Goal: Transaction & Acquisition: Purchase product/service

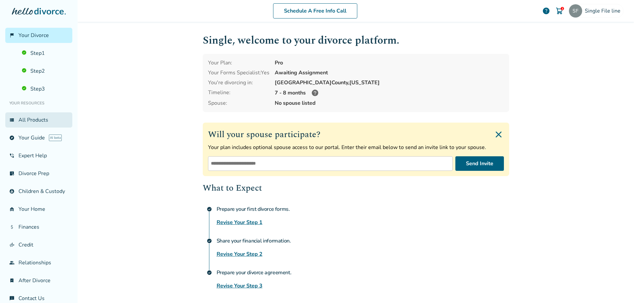
click at [34, 118] on link "view_list All Products" at bounding box center [38, 119] width 67 height 15
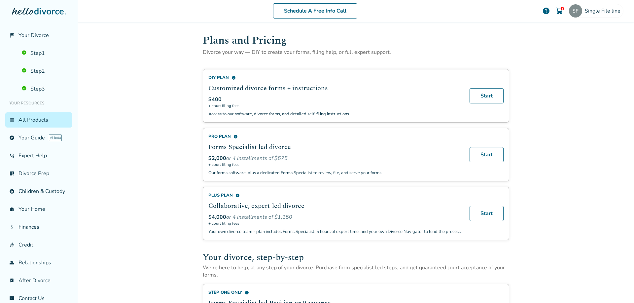
click at [556, 14] on img at bounding box center [559, 11] width 8 height 8
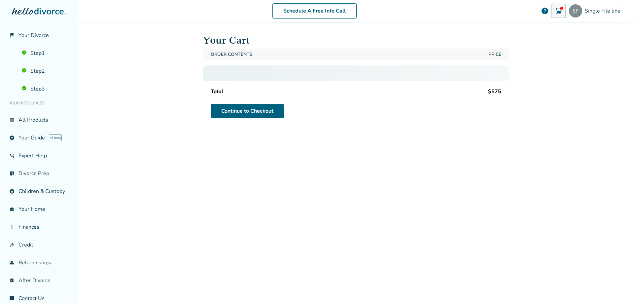
click at [555, 11] on img at bounding box center [559, 11] width 8 height 8
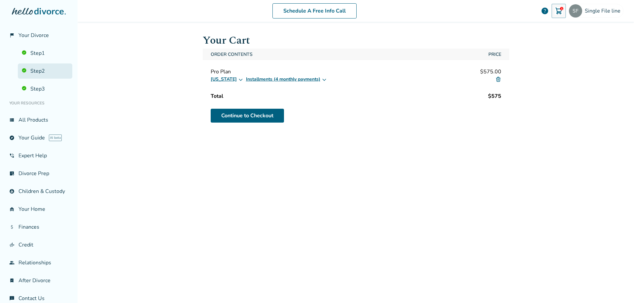
click at [40, 64] on link "Step 2" at bounding box center [45, 70] width 54 height 15
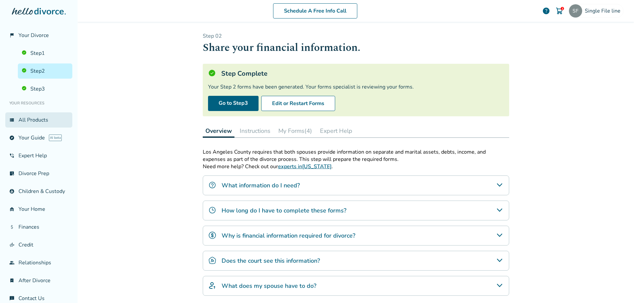
click at [32, 121] on link "view_list All Products" at bounding box center [38, 119] width 67 height 15
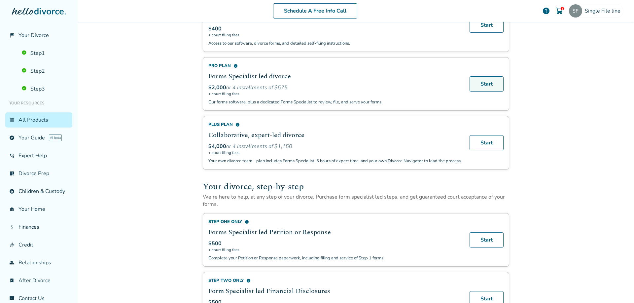
click at [480, 83] on link "Start" at bounding box center [486, 83] width 34 height 15
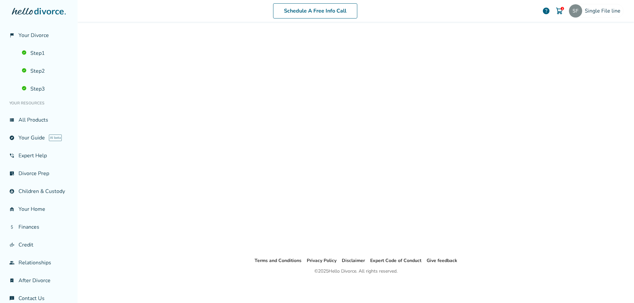
scroll to position [32, 0]
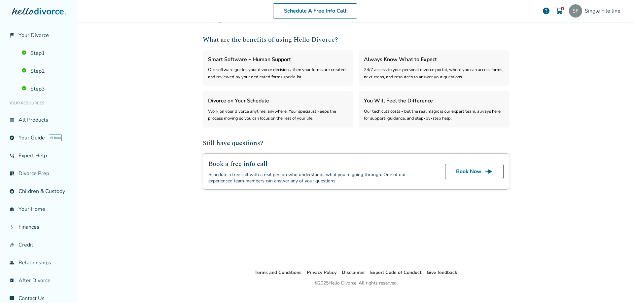
select select "***"
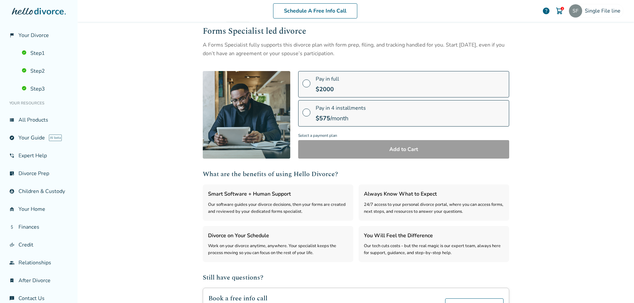
click at [317, 80] on span "Pay in full" at bounding box center [327, 78] width 23 height 7
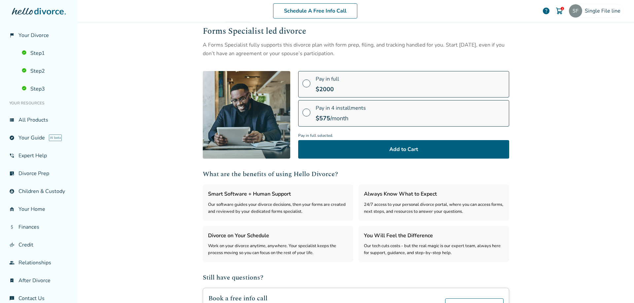
click at [327, 105] on span "Pay in 4 installments" at bounding box center [341, 107] width 50 height 7
click at [332, 84] on div "Pay in full $ 2000" at bounding box center [327, 84] width 23 height 18
click at [333, 109] on span "Pay in 4 installments" at bounding box center [341, 107] width 50 height 7
click at [335, 80] on span "Pay in full" at bounding box center [327, 78] width 23 height 7
click at [43, 28] on link "flag_2 Your Divorce" at bounding box center [38, 35] width 67 height 15
